Goal: Book appointment/travel/reservation

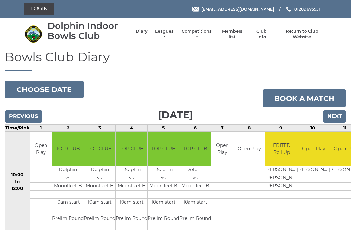
click at [144, 34] on link "Diary" at bounding box center [142, 31] width 12 height 6
click at [332, 116] on input "Next" at bounding box center [334, 116] width 23 height 12
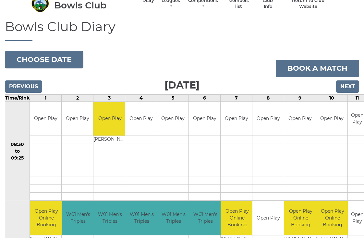
scroll to position [13, 0]
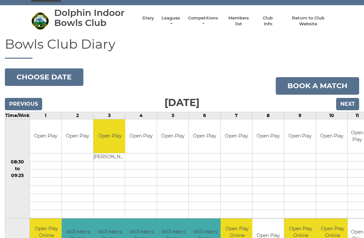
click at [345, 101] on input "Next" at bounding box center [347, 104] width 23 height 12
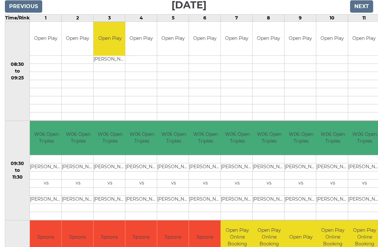
scroll to position [111, 0]
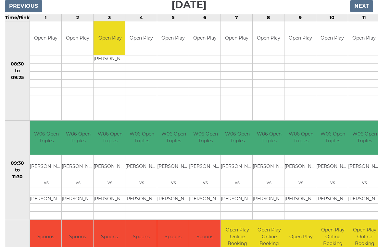
click at [69, 199] on td "Graeme COLE" at bounding box center [78, 199] width 33 height 8
